Goal: Find specific page/section: Find specific page/section

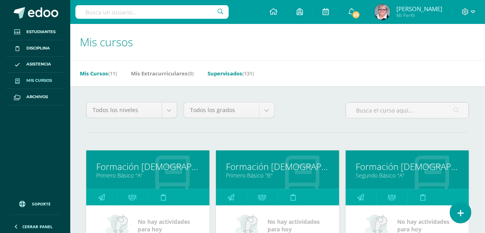
click at [233, 73] on link "Supervisados (131)" at bounding box center [231, 73] width 46 height 13
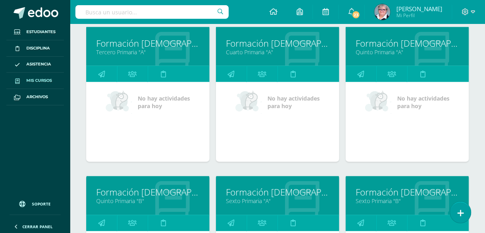
scroll to position [435, 0]
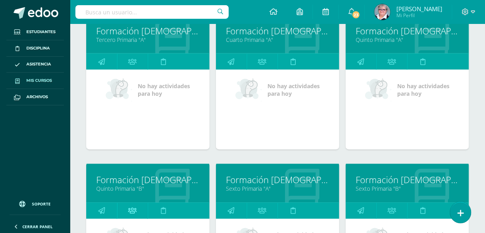
click at [133, 209] on icon at bounding box center [132, 211] width 8 height 16
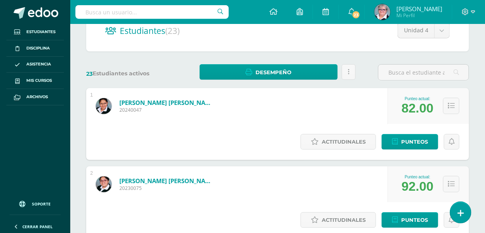
scroll to position [49, 0]
